Goal: Information Seeking & Learning: Learn about a topic

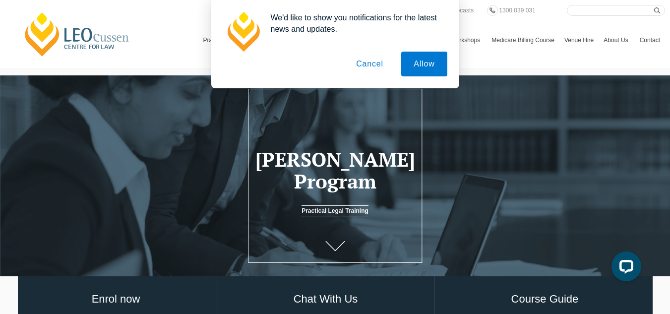
click at [379, 70] on button "Cancel" at bounding box center [370, 64] width 52 height 25
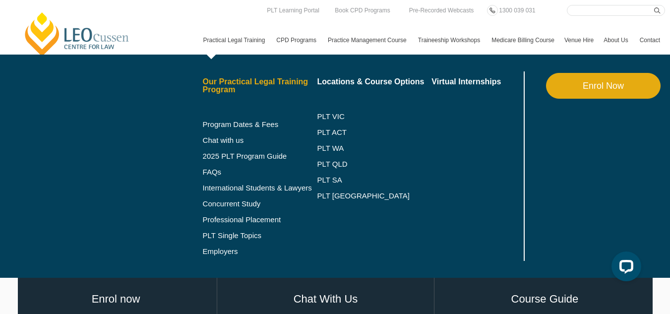
click at [203, 94] on link "Our Practical Legal Training Program" at bounding box center [260, 86] width 115 height 16
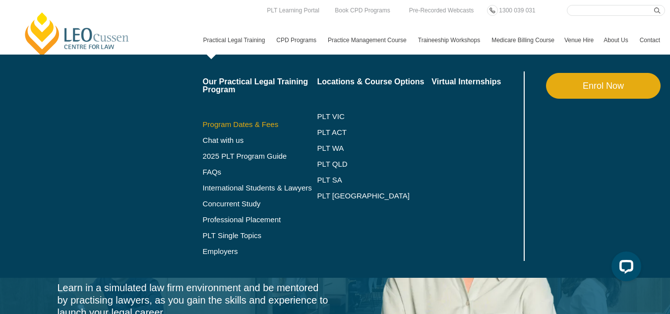
click at [203, 128] on link "Program Dates & Fees" at bounding box center [260, 124] width 115 height 8
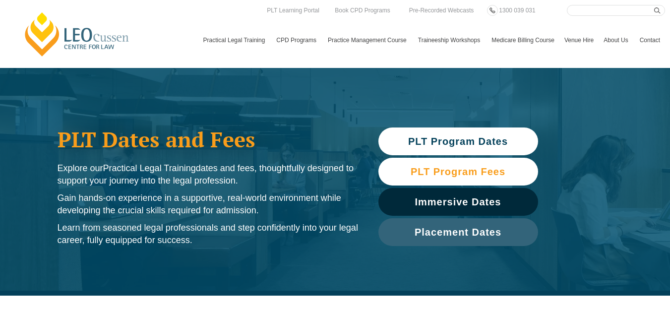
click at [513, 171] on span "PLT Program Fees" at bounding box center [458, 172] width 150 height 10
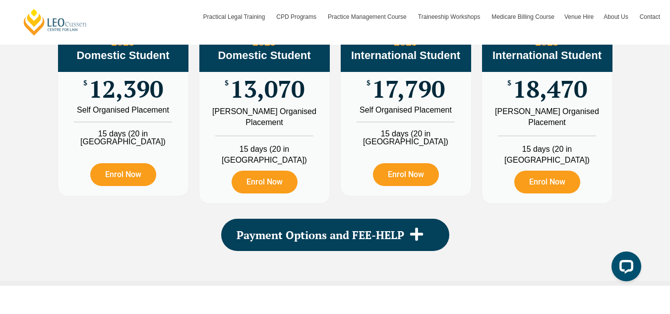
scroll to position [1181, 0]
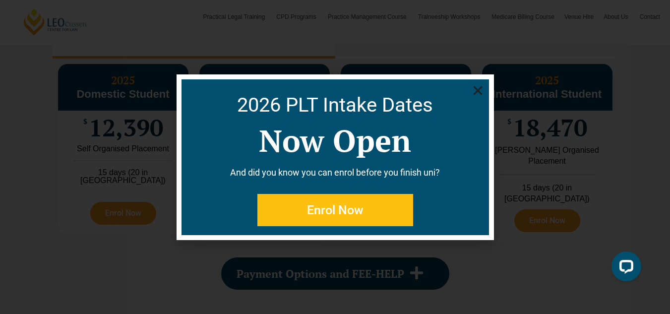
click at [481, 87] on use "Close" at bounding box center [477, 90] width 9 height 9
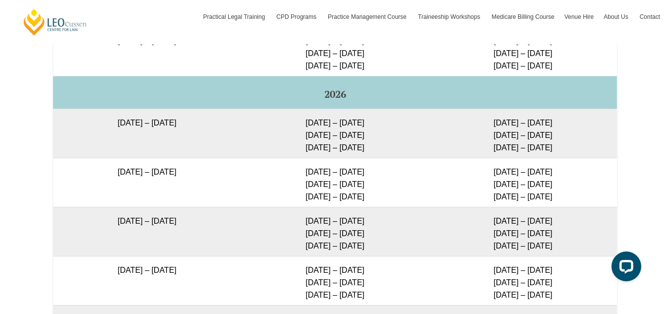
scroll to position [1673, 0]
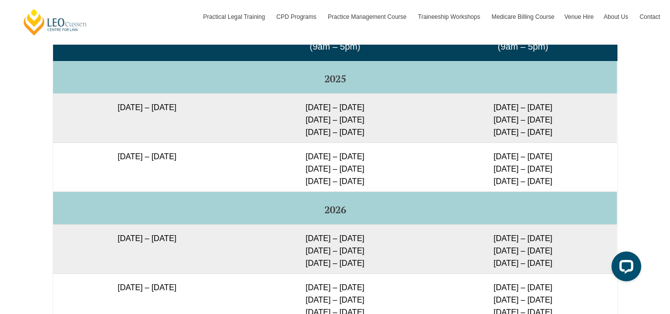
click at [343, 170] on td "15 – 18 Dec 2025 10 – 12 Mar 2026 28 – 30 Apr 2026" at bounding box center [335, 166] width 188 height 49
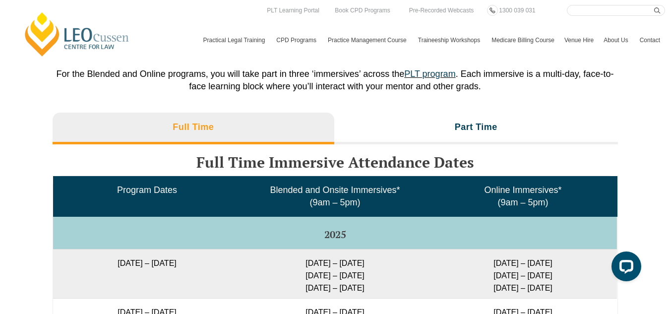
scroll to position [1508, 0]
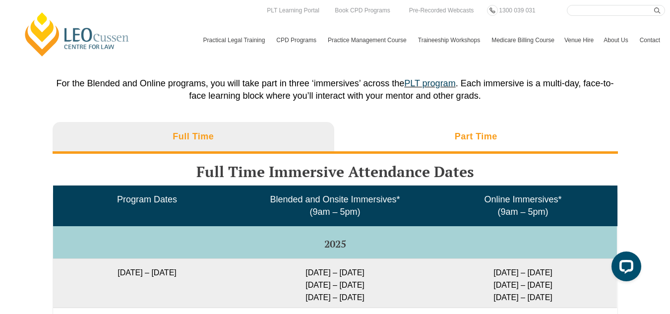
click at [458, 142] on h3 "Part Time" at bounding box center [476, 136] width 43 height 11
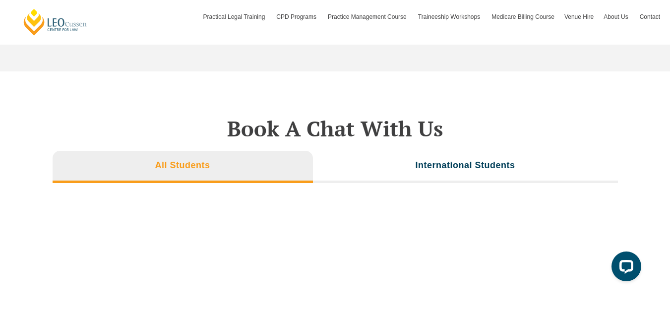
scroll to position [3044, 0]
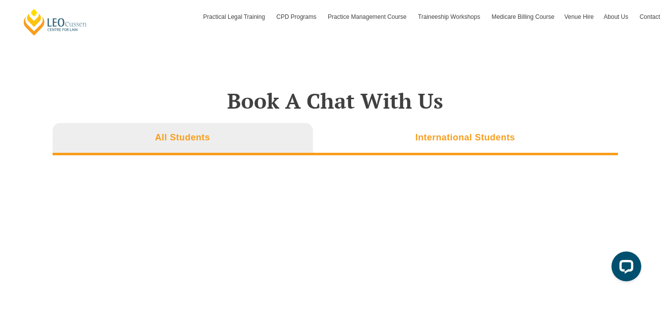
click at [506, 131] on li "International Students" at bounding box center [465, 139] width 305 height 32
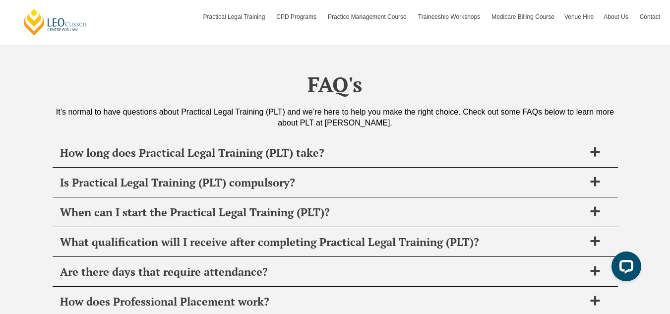
scroll to position [3565, 0]
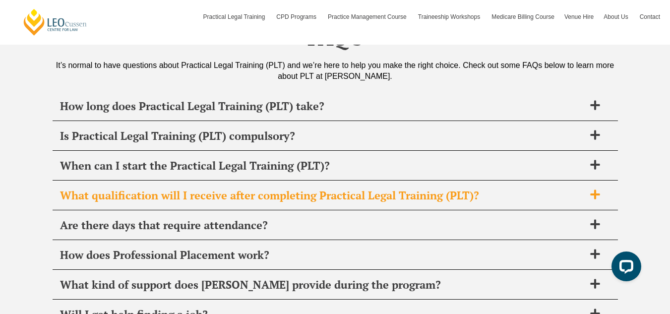
click at [600, 194] on icon at bounding box center [595, 194] width 11 height 11
